Goal: Transaction & Acquisition: Purchase product/service

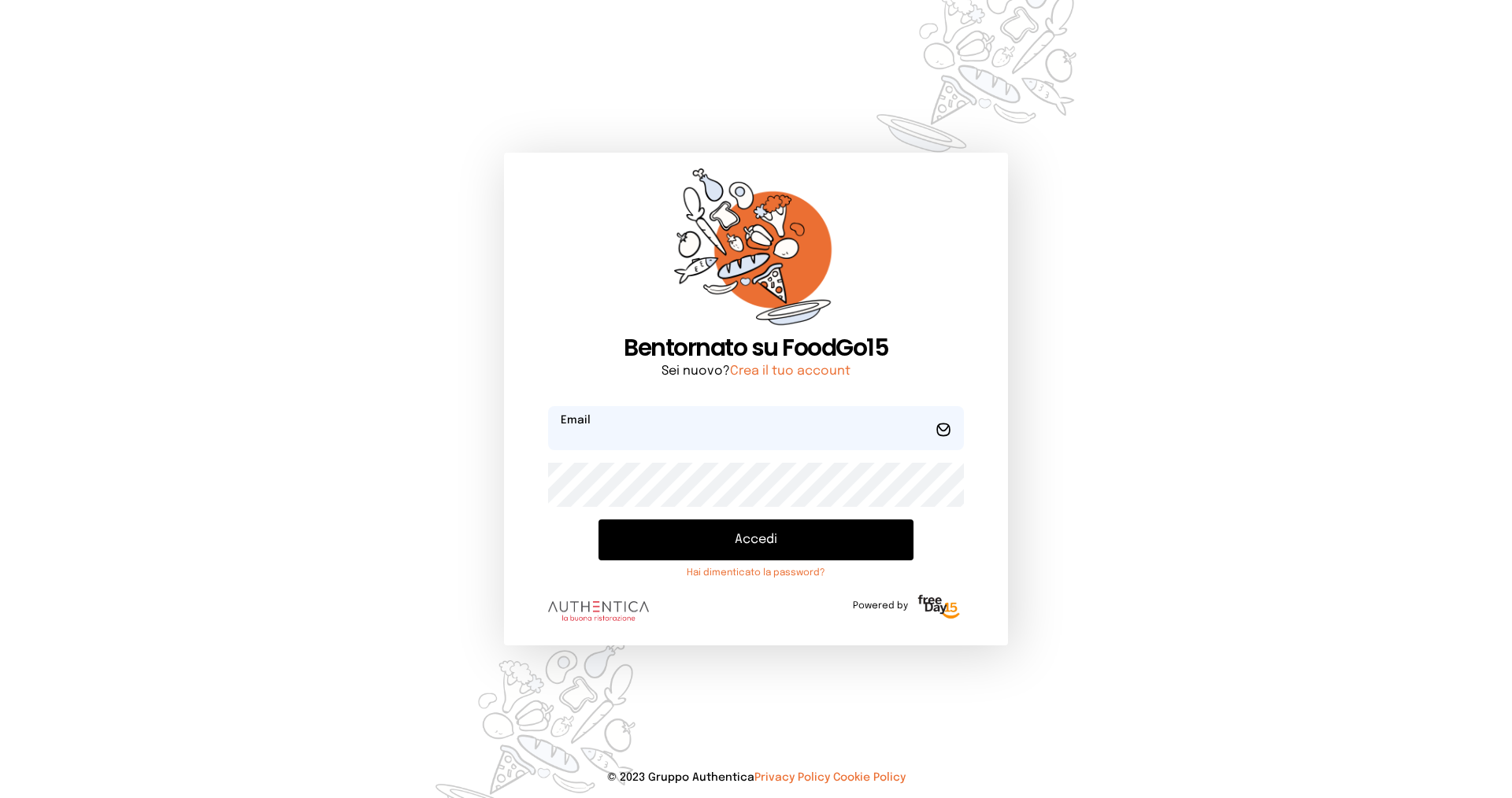
type input "**********"
click at [684, 534] on button "Accedi" at bounding box center [756, 540] width 315 height 41
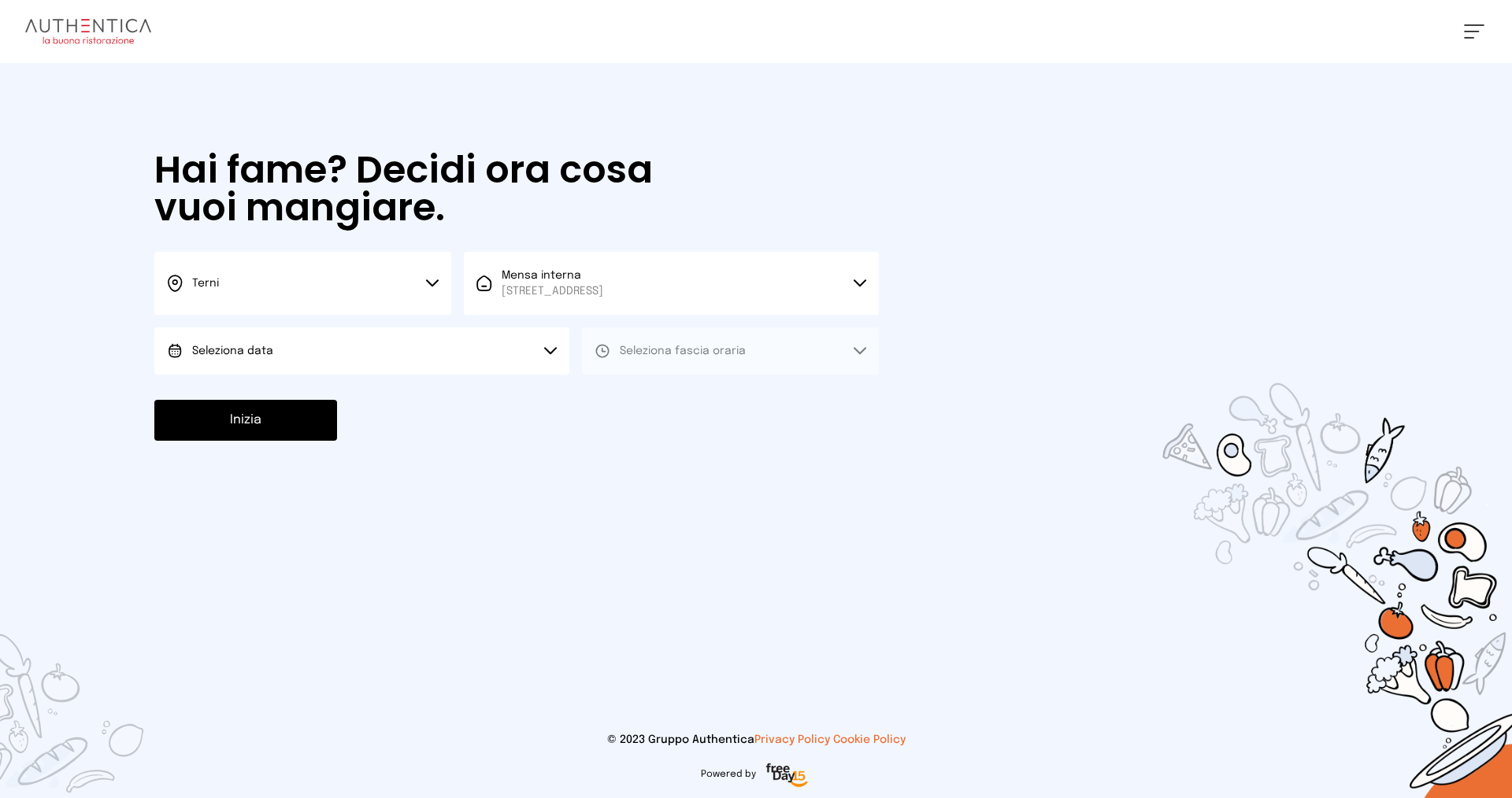
click at [323, 284] on button "Terni" at bounding box center [302, 284] width 297 height 63
click at [331, 345] on li "Terni" at bounding box center [302, 336] width 297 height 43
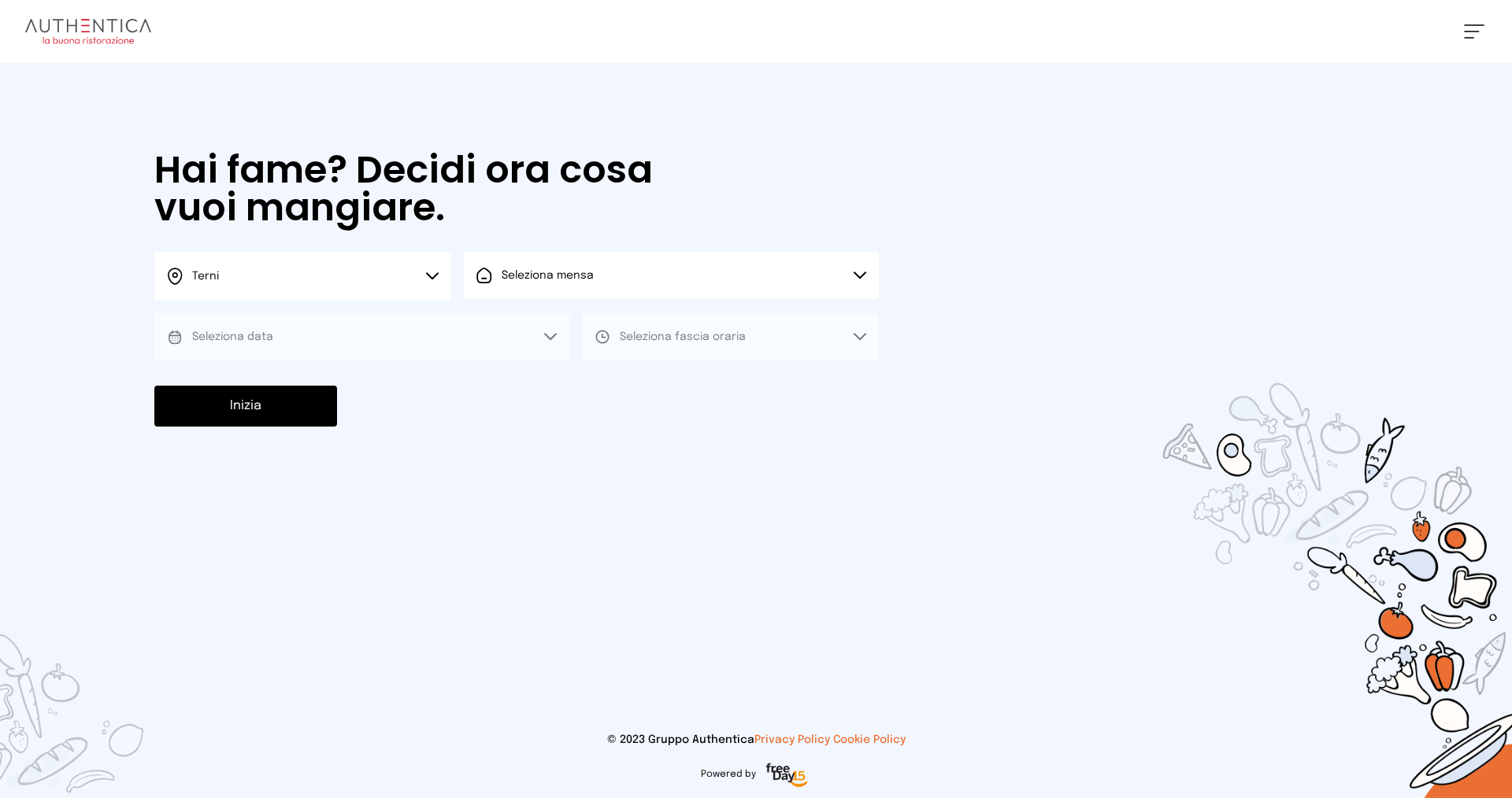
click at [553, 286] on button "Seleziona mensa" at bounding box center [671, 276] width 415 height 48
click at [569, 330] on span "[STREET_ADDRESS]" at bounding box center [552, 335] width 102 height 16
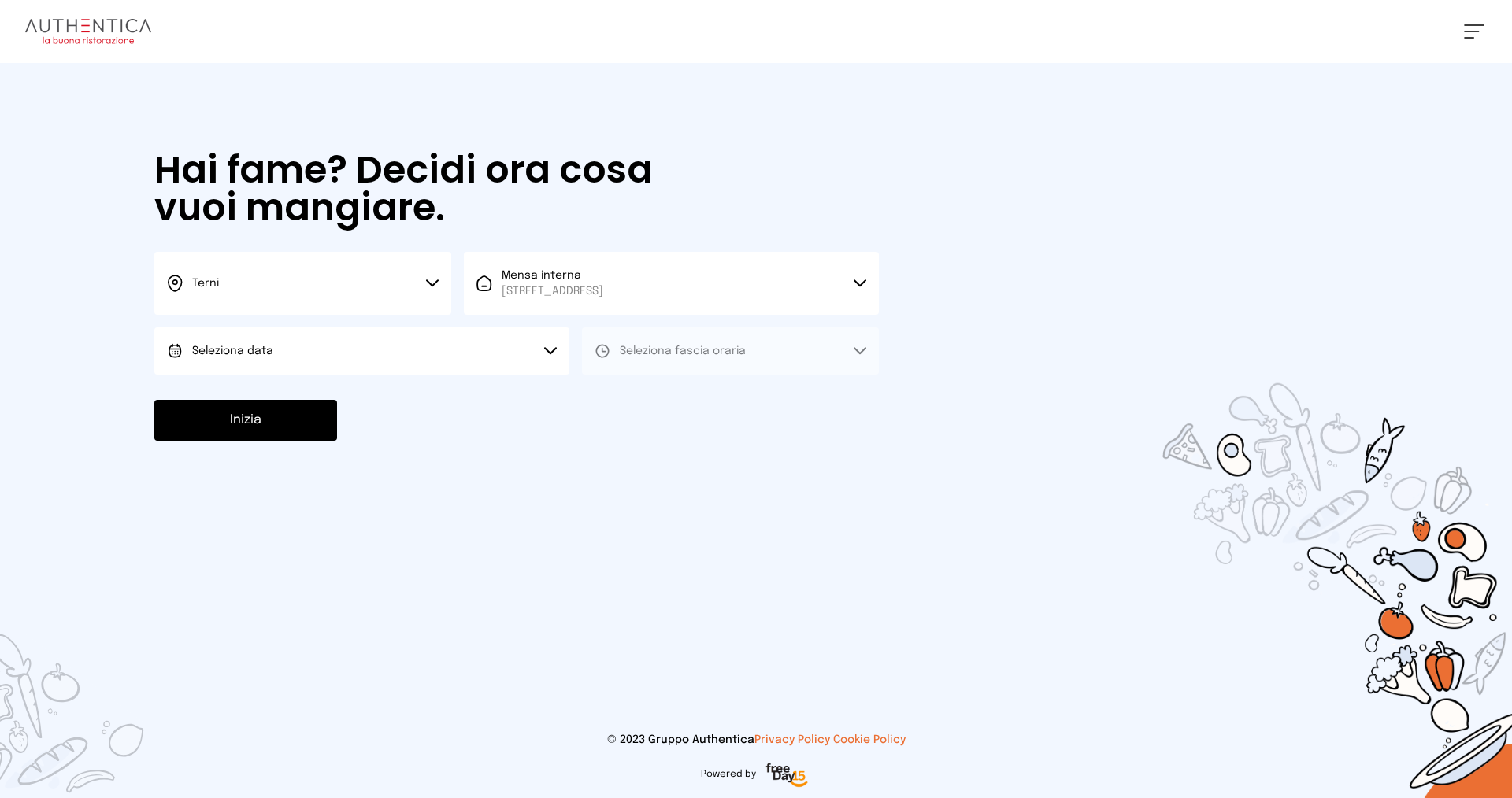
drag, startPoint x: 339, startPoint y: 360, endPoint x: 357, endPoint y: 396, distance: 40.2
click at [339, 360] on button "Seleziona data" at bounding box center [361, 351] width 415 height 48
click at [357, 399] on li "[DATE], [DATE]" at bounding box center [361, 395] width 415 height 41
click at [639, 339] on button "Seleziona fascia oraria" at bounding box center [731, 351] width 297 height 48
click at [648, 391] on span "Pranzo" at bounding box center [639, 396] width 38 height 16
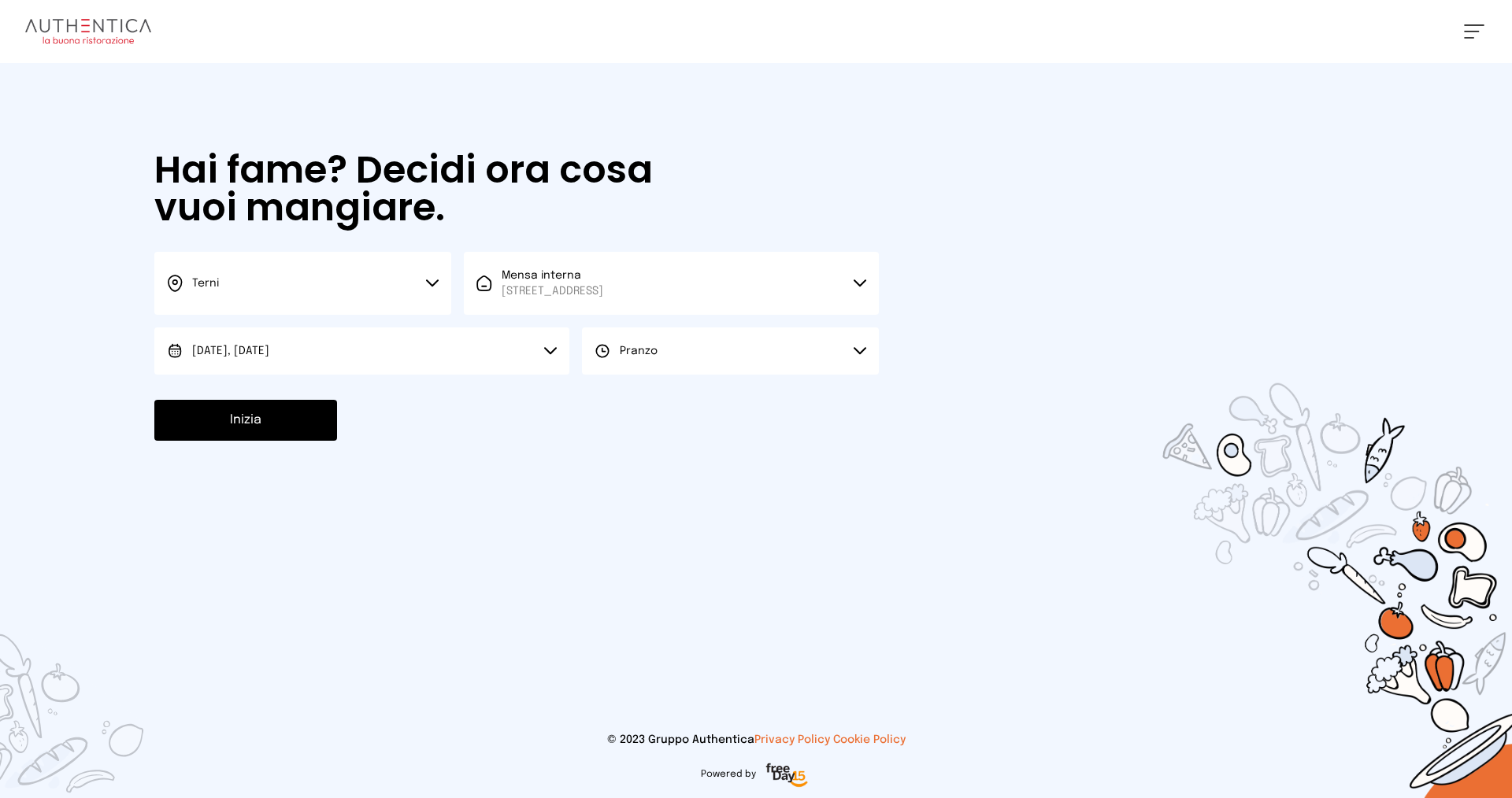
click at [295, 423] on button "Inizia" at bounding box center [245, 420] width 183 height 41
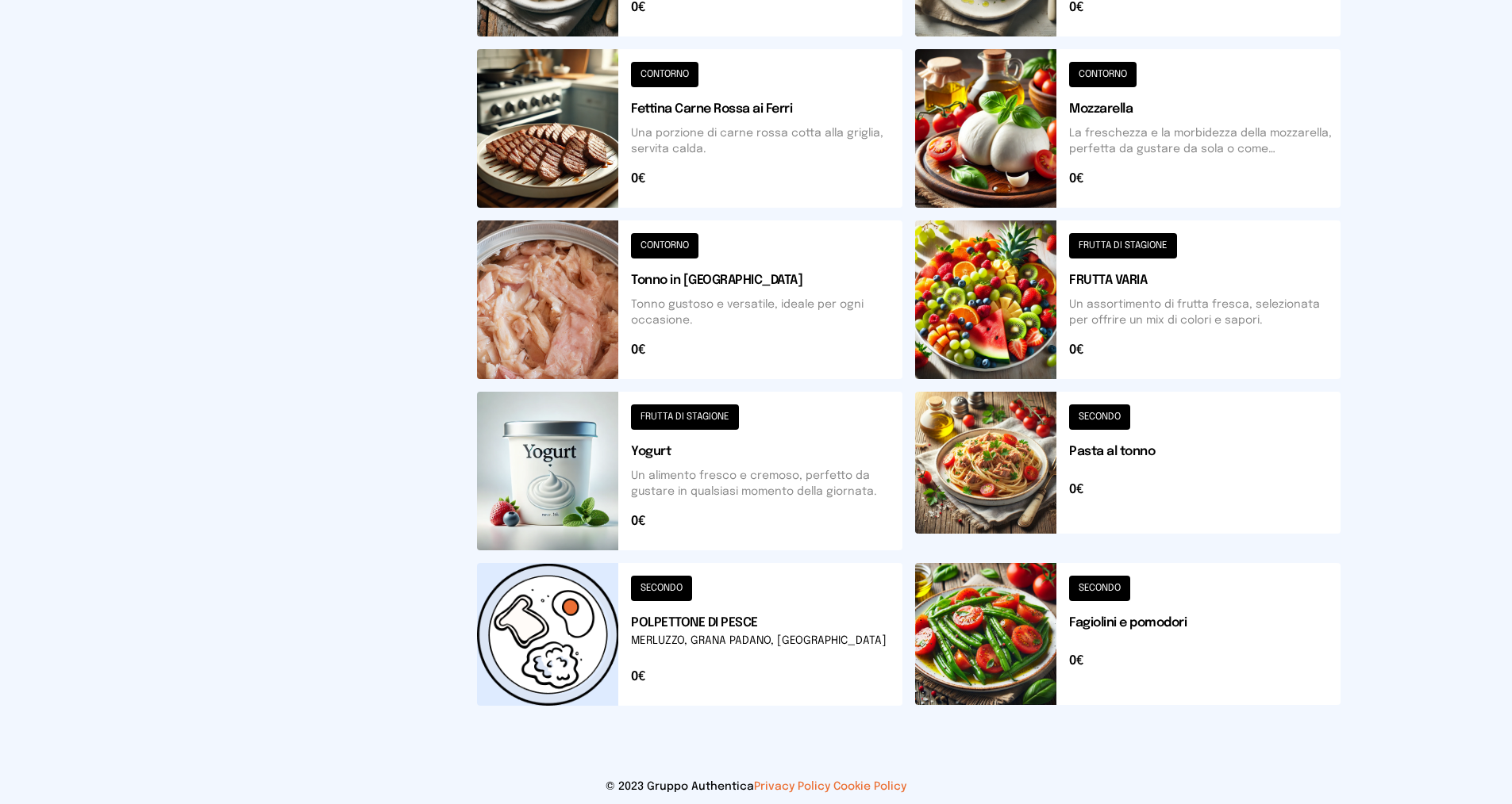
scroll to position [465, 0]
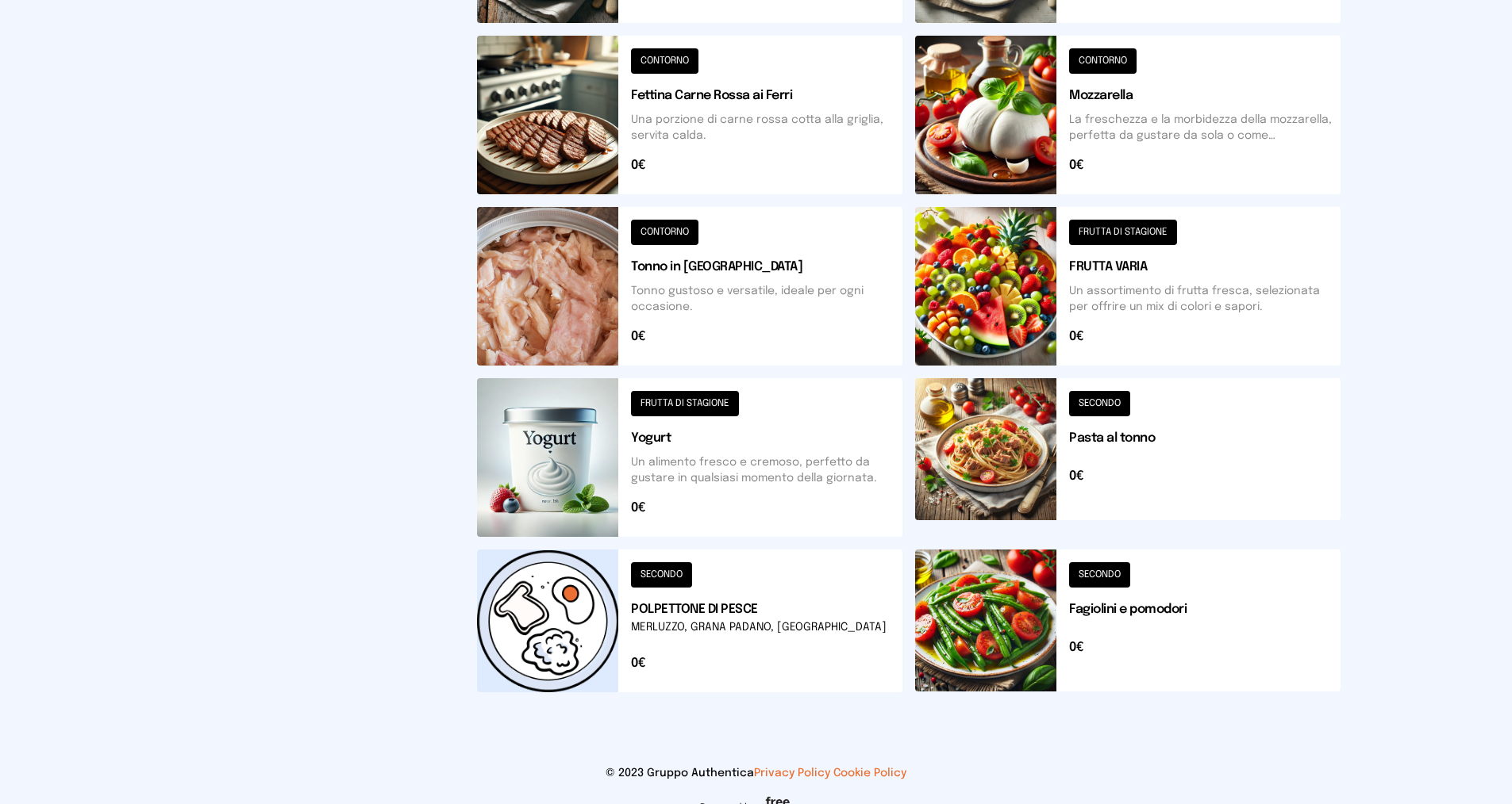
click at [1093, 569] on button at bounding box center [1128, 621] width 426 height 143
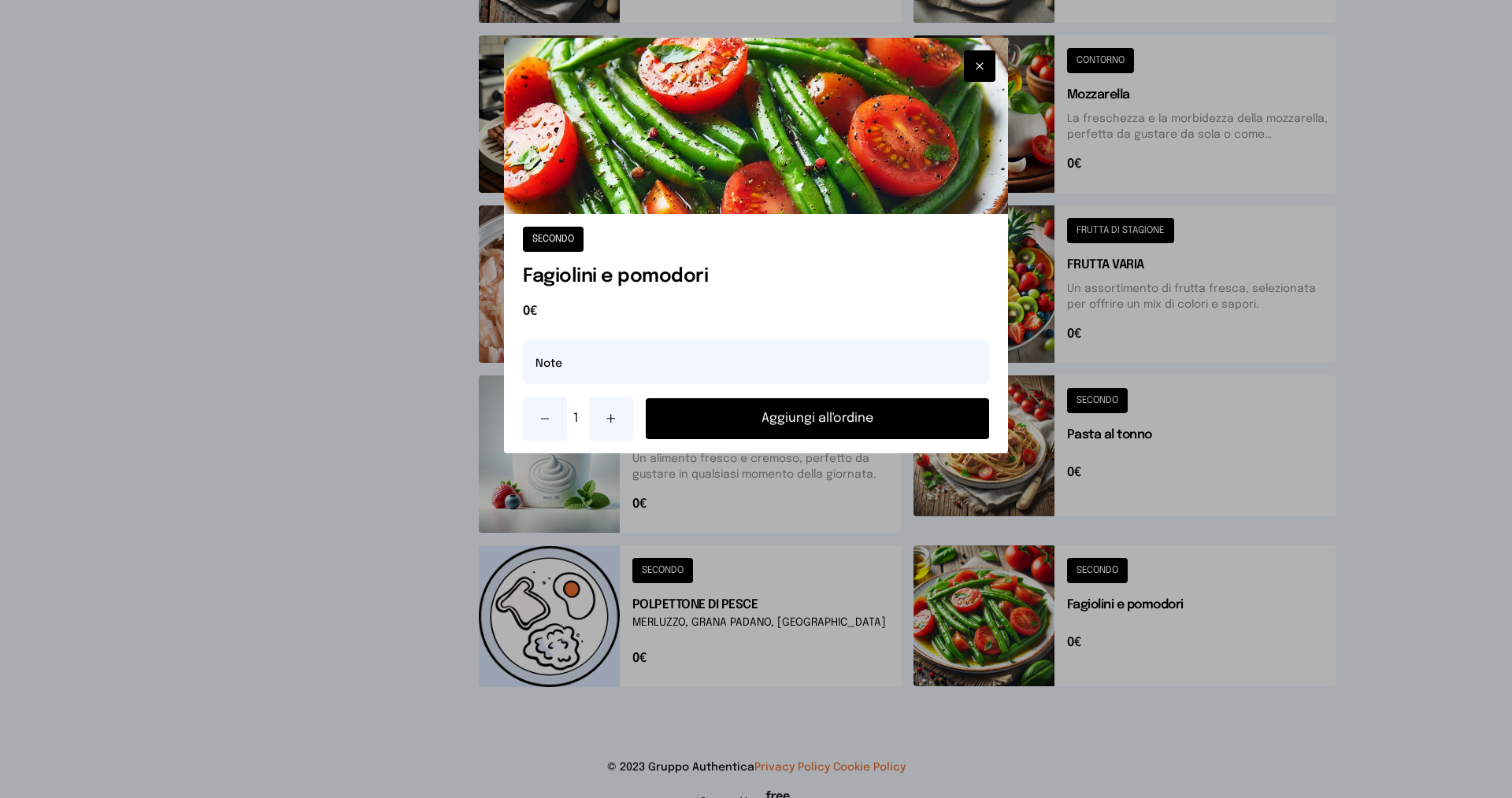
click at [888, 418] on button "Aggiungi all'ordine" at bounding box center [818, 418] width 344 height 41
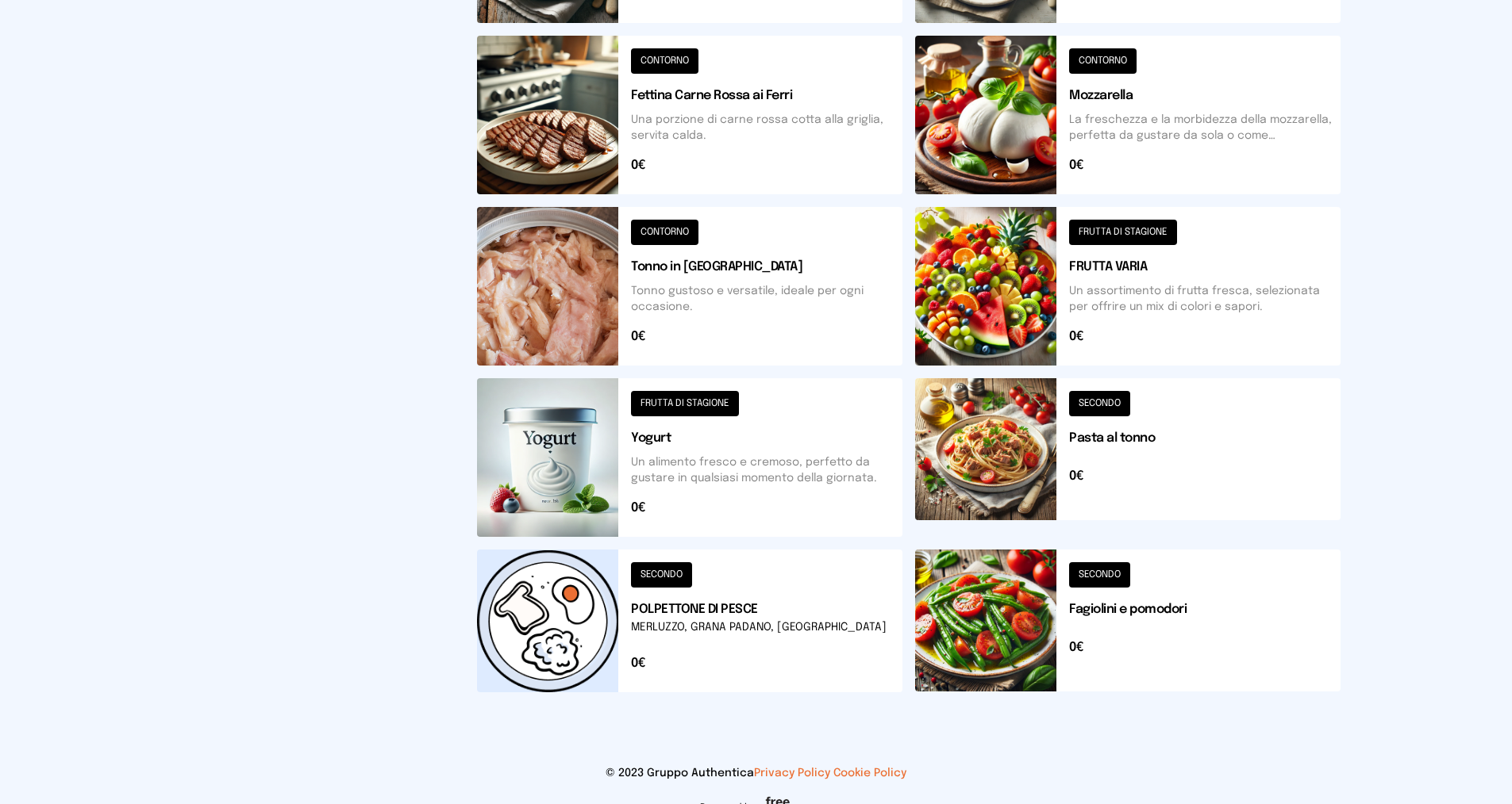
click at [1109, 230] on button at bounding box center [1128, 286] width 426 height 158
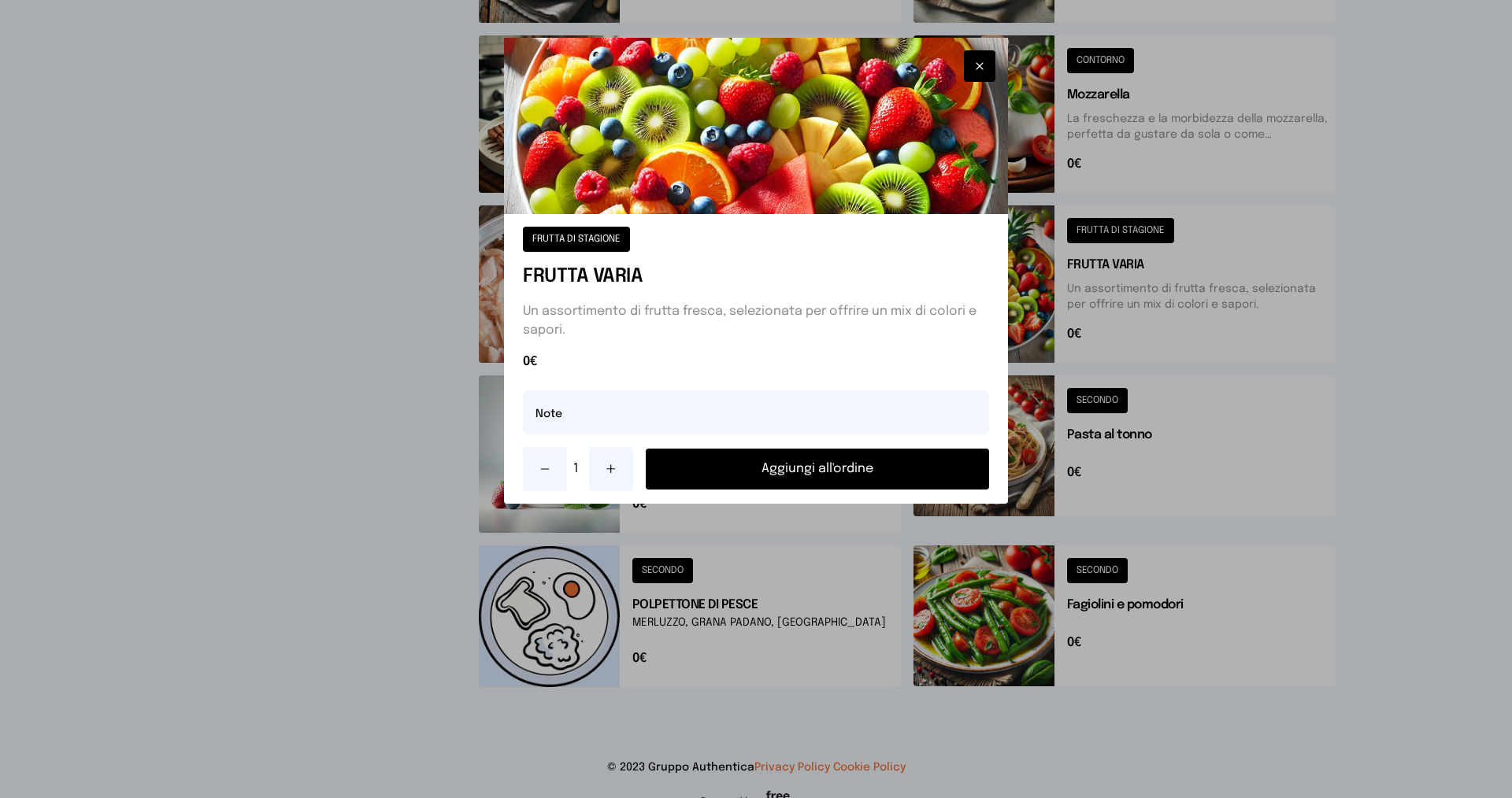
click at [831, 465] on button "Aggiungi all'ordine" at bounding box center [818, 469] width 344 height 41
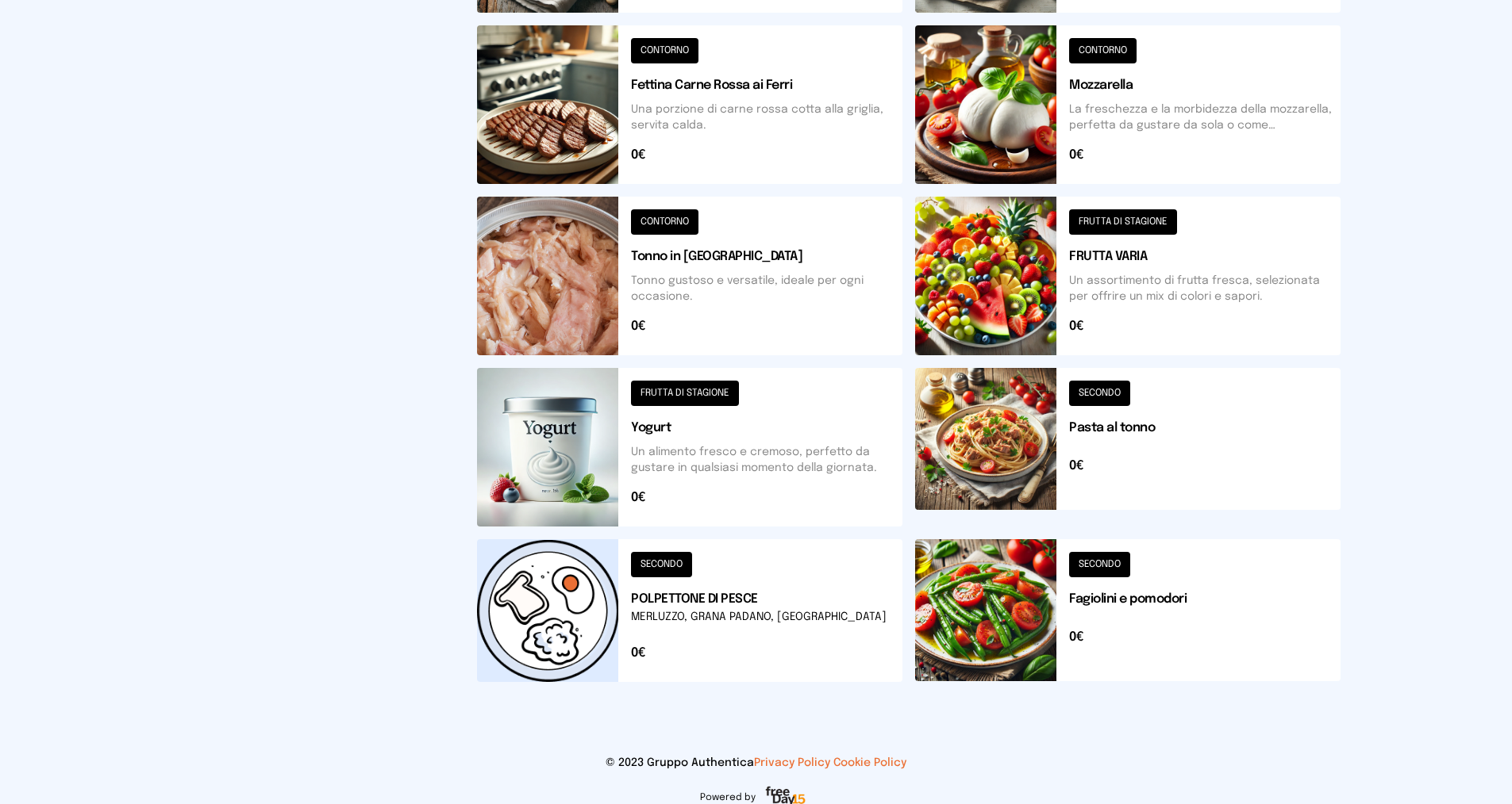
scroll to position [494, 0]
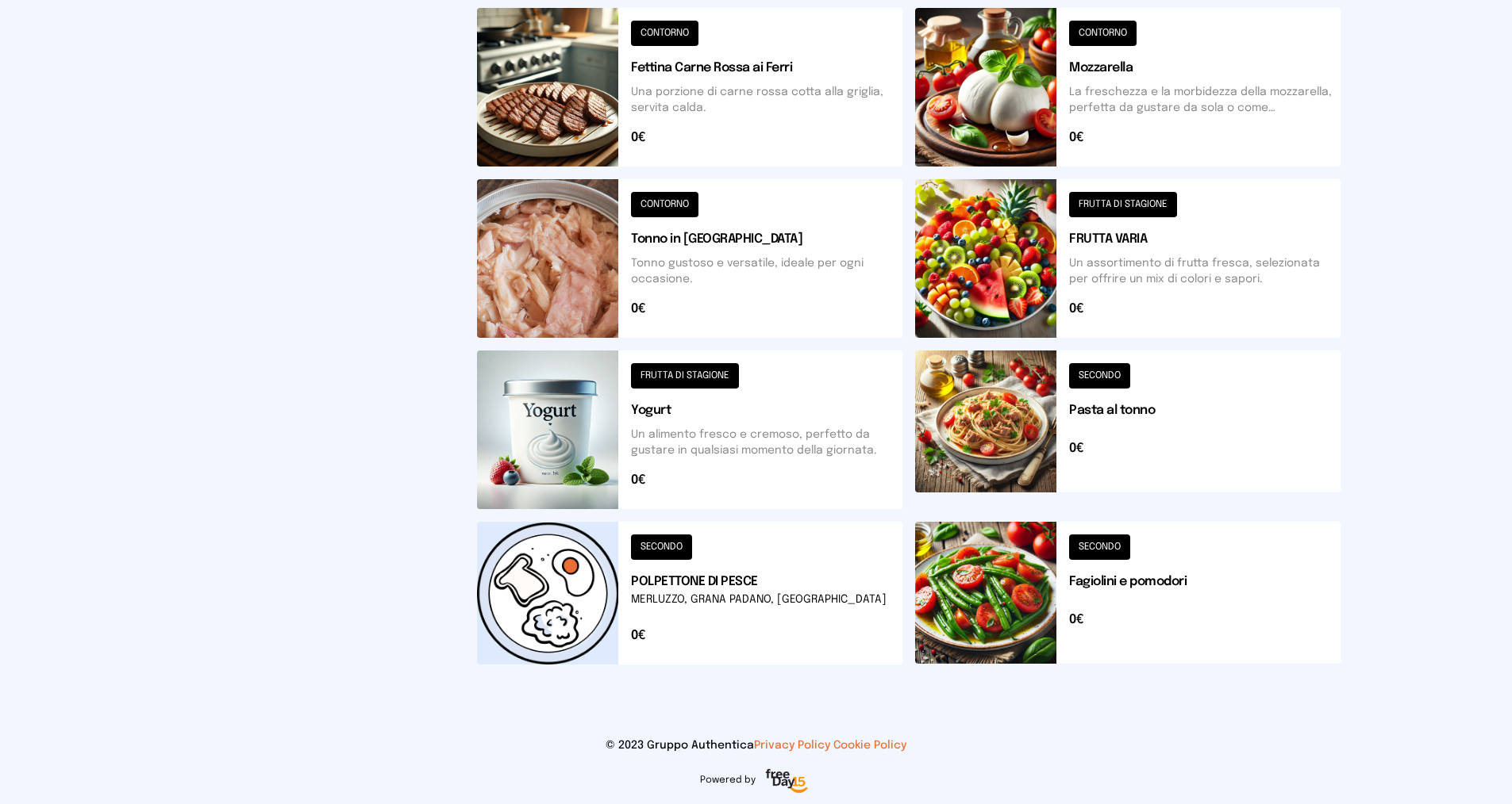
click at [1105, 373] on button at bounding box center [1128, 430] width 426 height 158
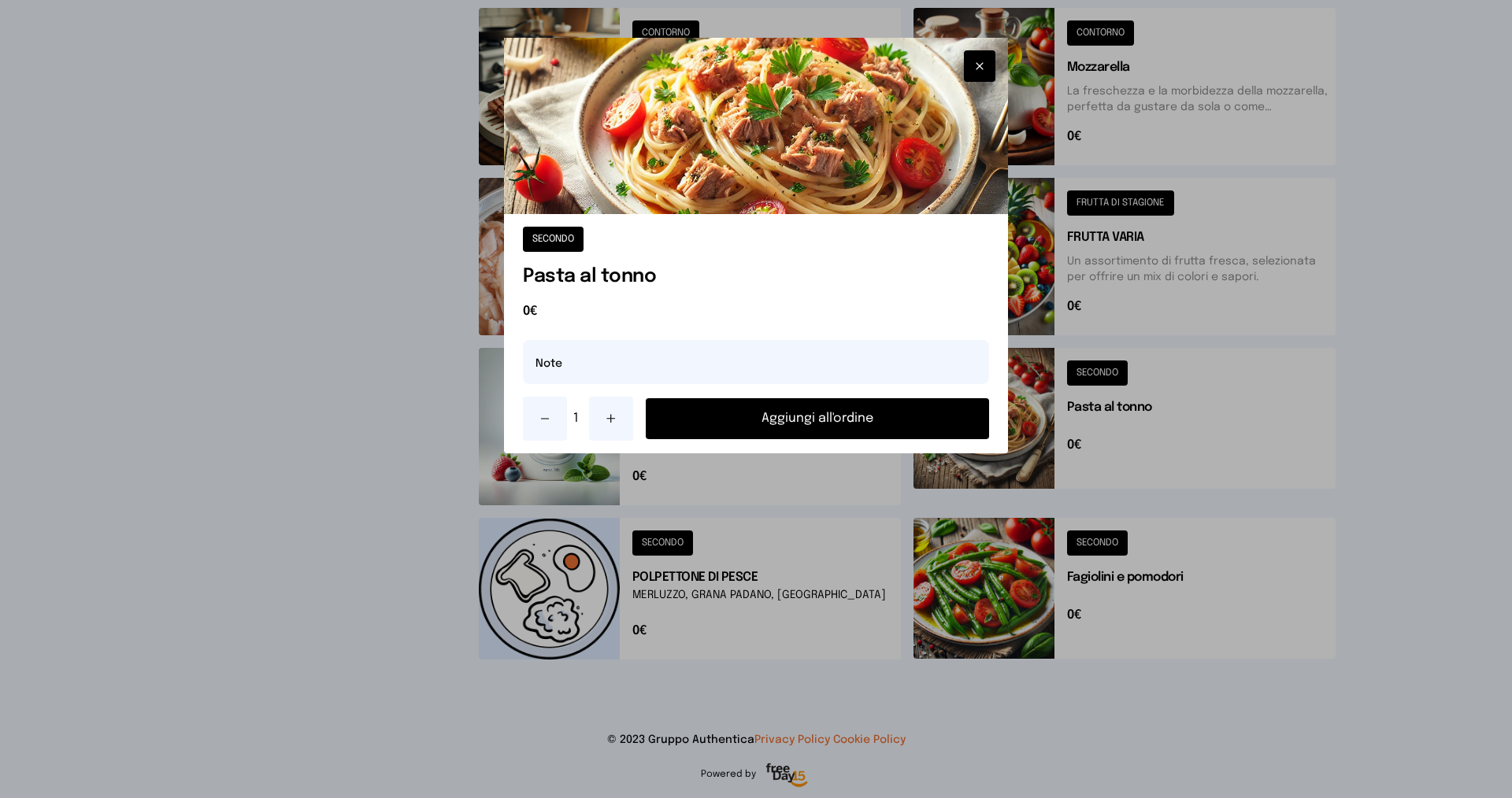
click at [841, 417] on button "Aggiungi all'ordine" at bounding box center [818, 418] width 344 height 41
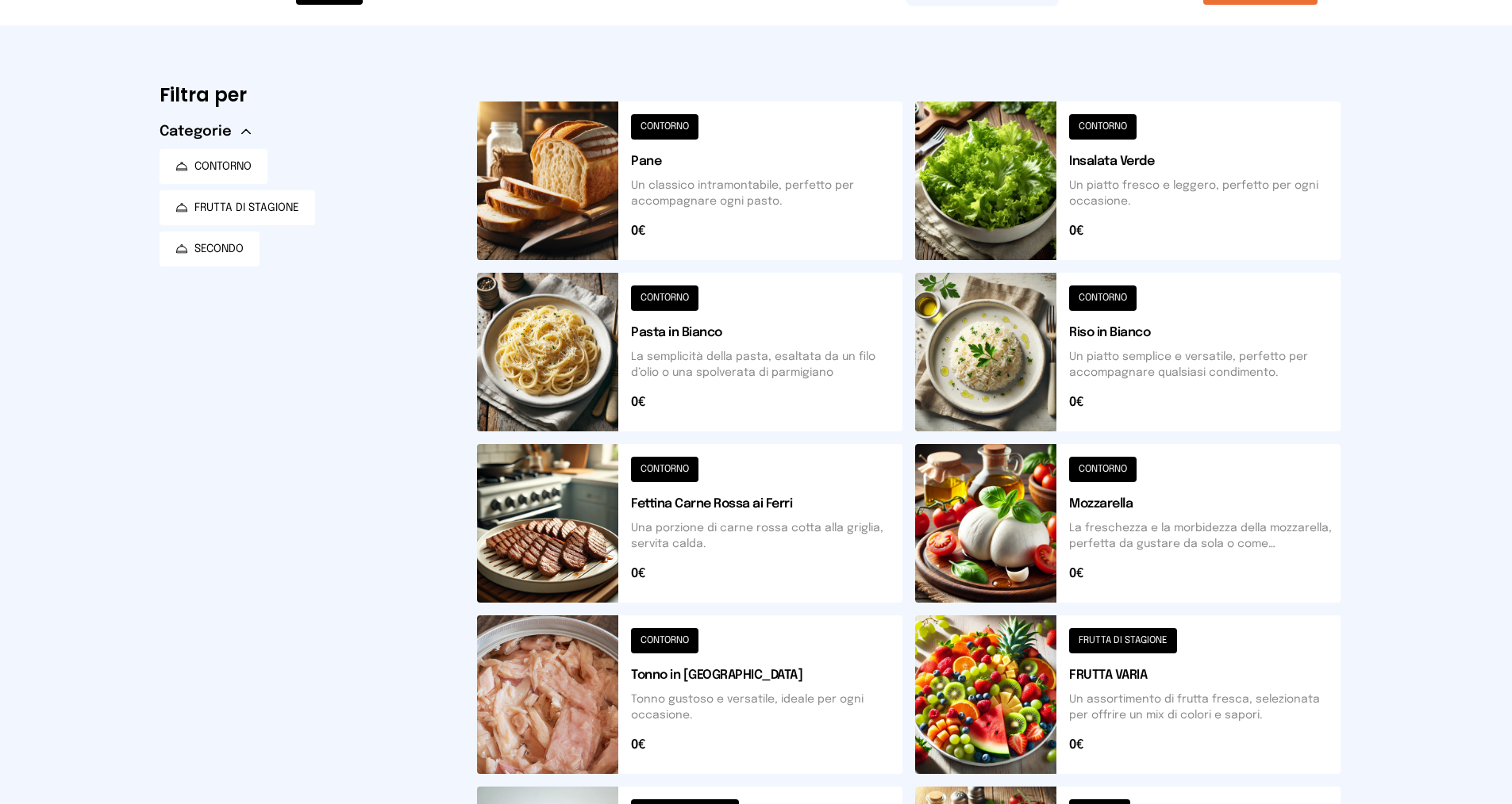
scroll to position [0, 0]
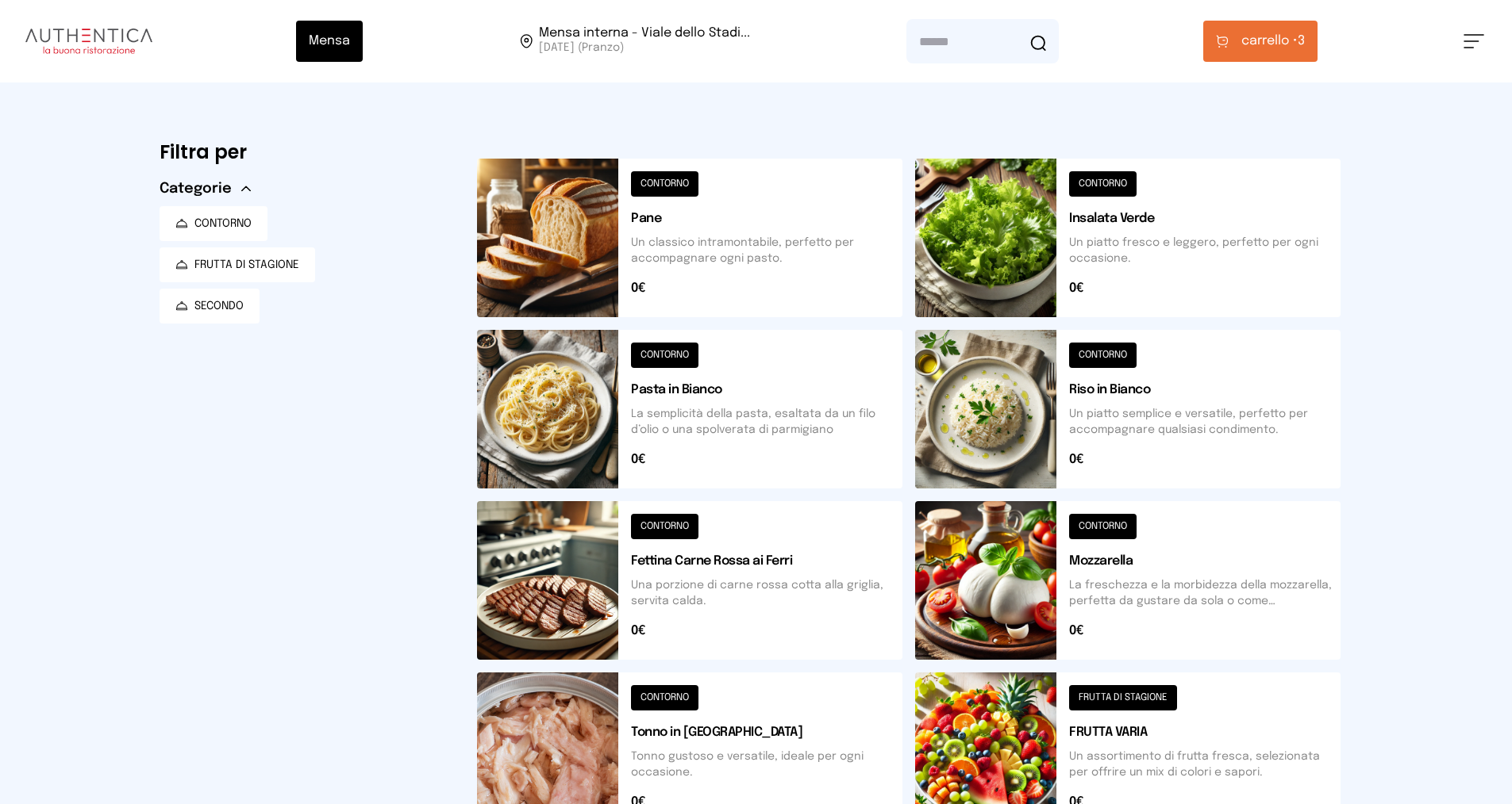
click at [1283, 37] on span "carrello •" at bounding box center [1269, 41] width 56 height 19
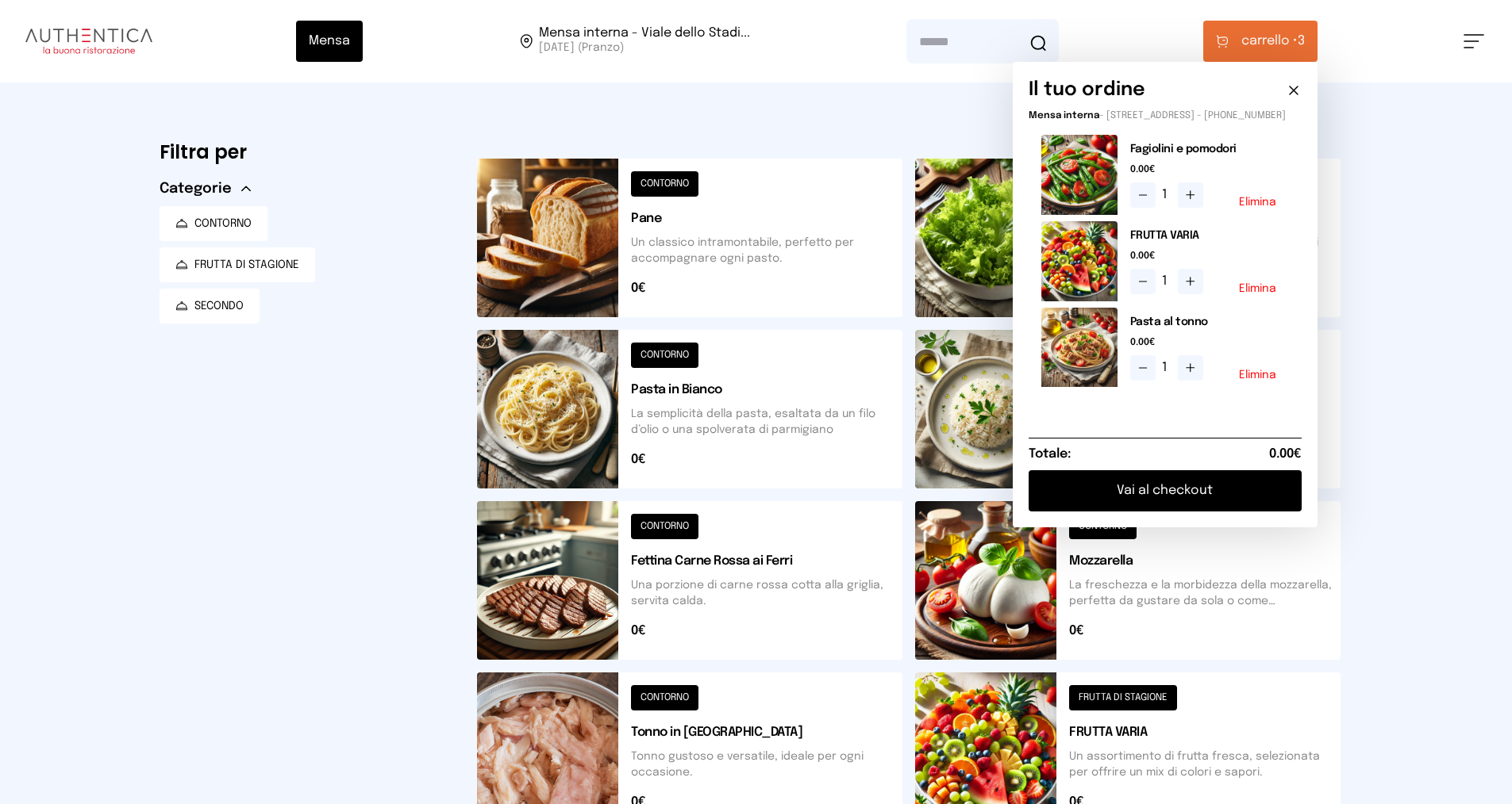
click at [1229, 500] on button "Vai al checkout" at bounding box center [1165, 491] width 273 height 41
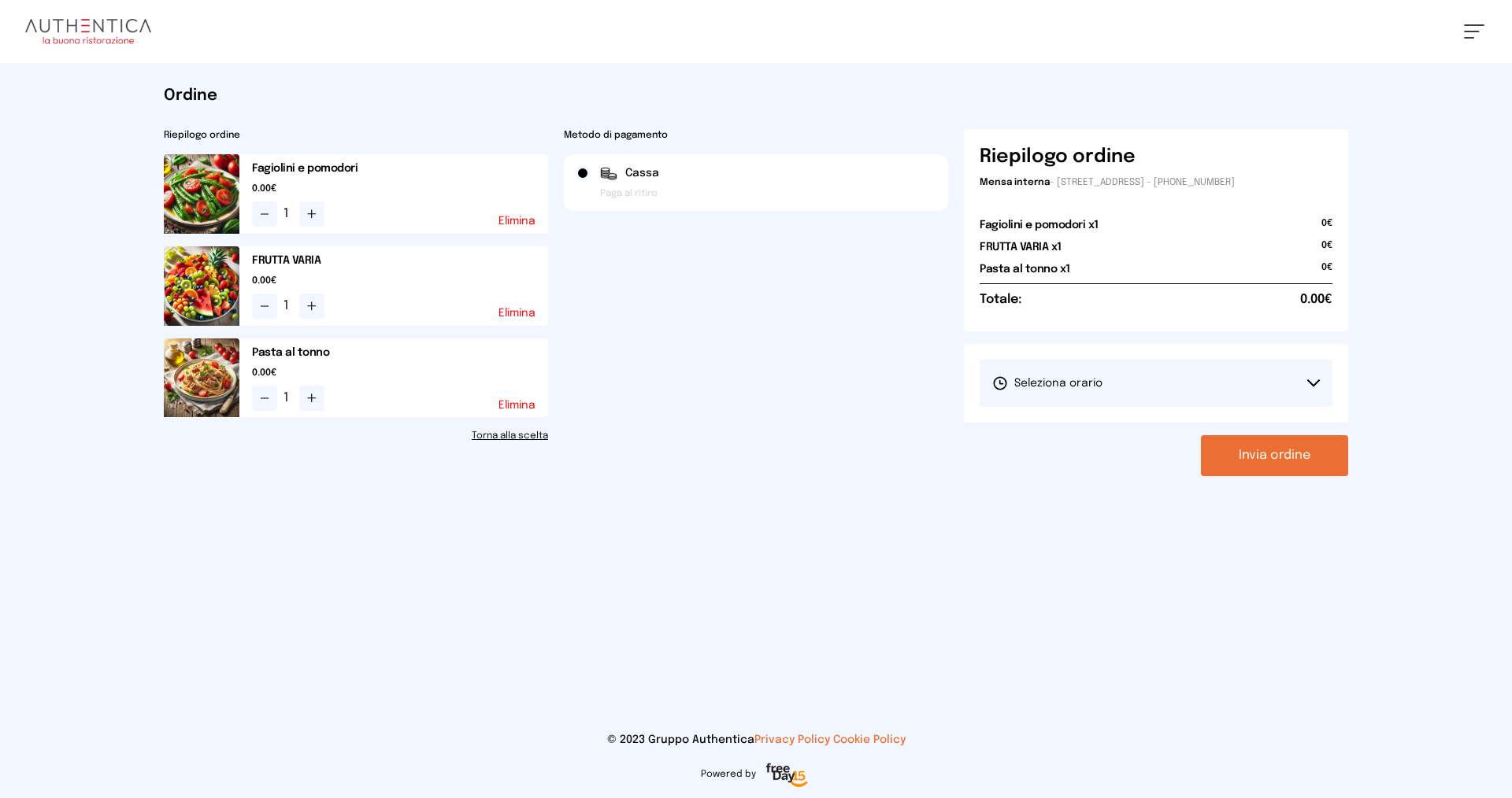
click at [1028, 382] on span "Seleziona orario" at bounding box center [1048, 384] width 110 height 16
click at [1068, 428] on span "1° Turno (13:00 - 15:00)" at bounding box center [1052, 428] width 119 height 16
click at [1259, 459] on button "Invia ordine" at bounding box center [1275, 455] width 148 height 41
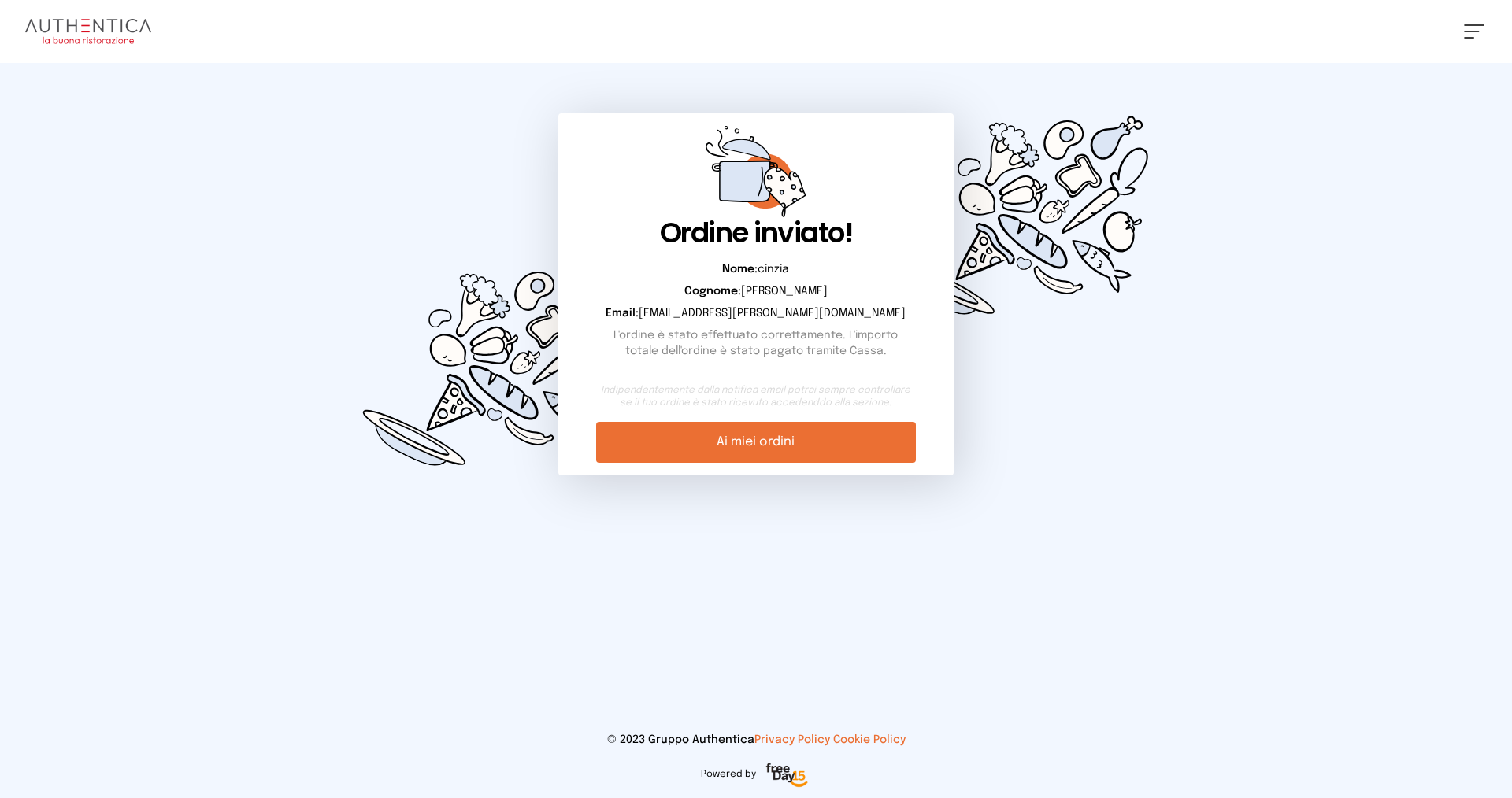
click at [868, 442] on link "Ai miei ordini" at bounding box center [756, 443] width 319 height 41
